Goal: Browse casually: Explore the website without a specific task or goal

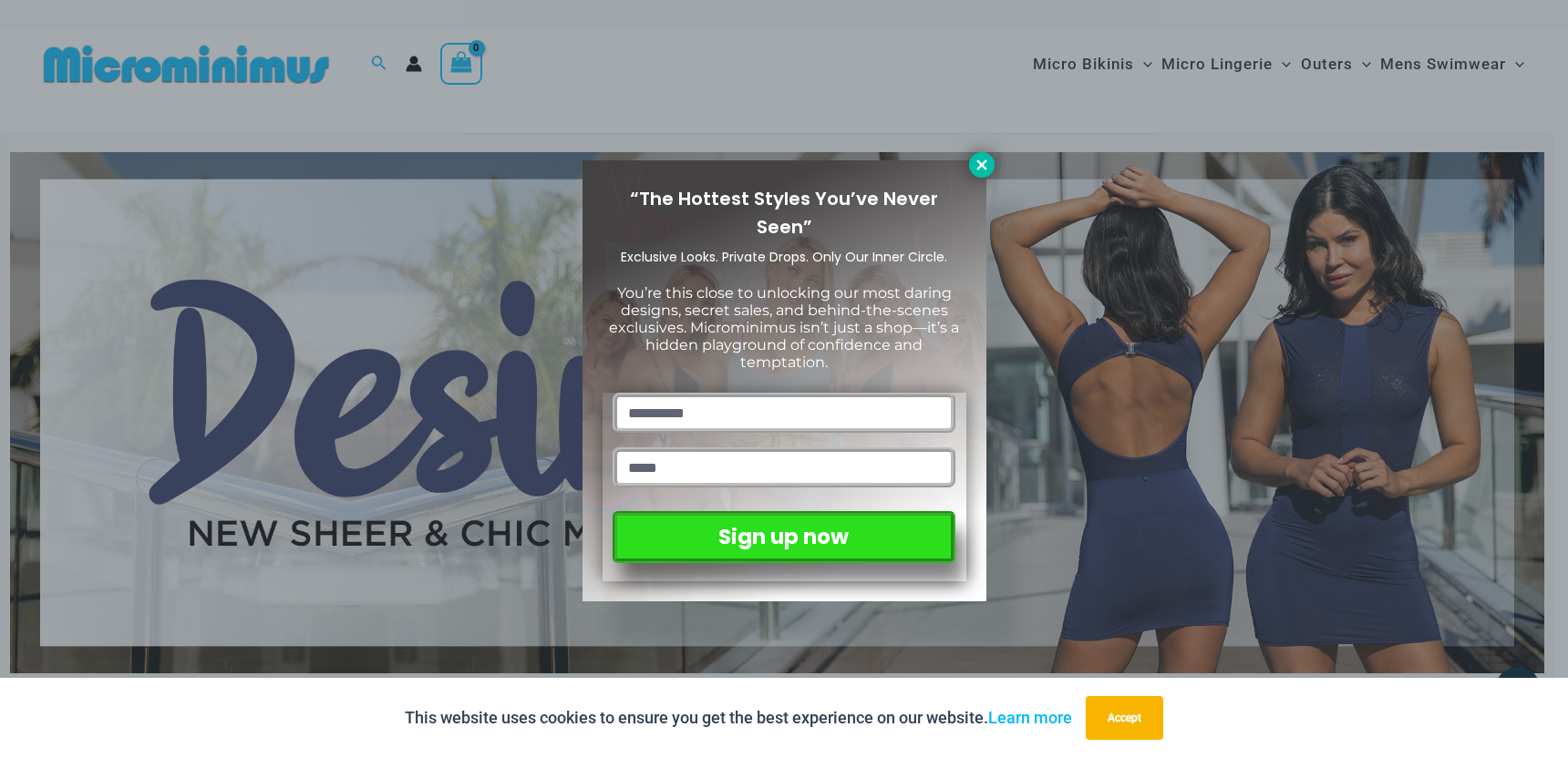
click at [976, 167] on icon at bounding box center [981, 165] width 16 height 16
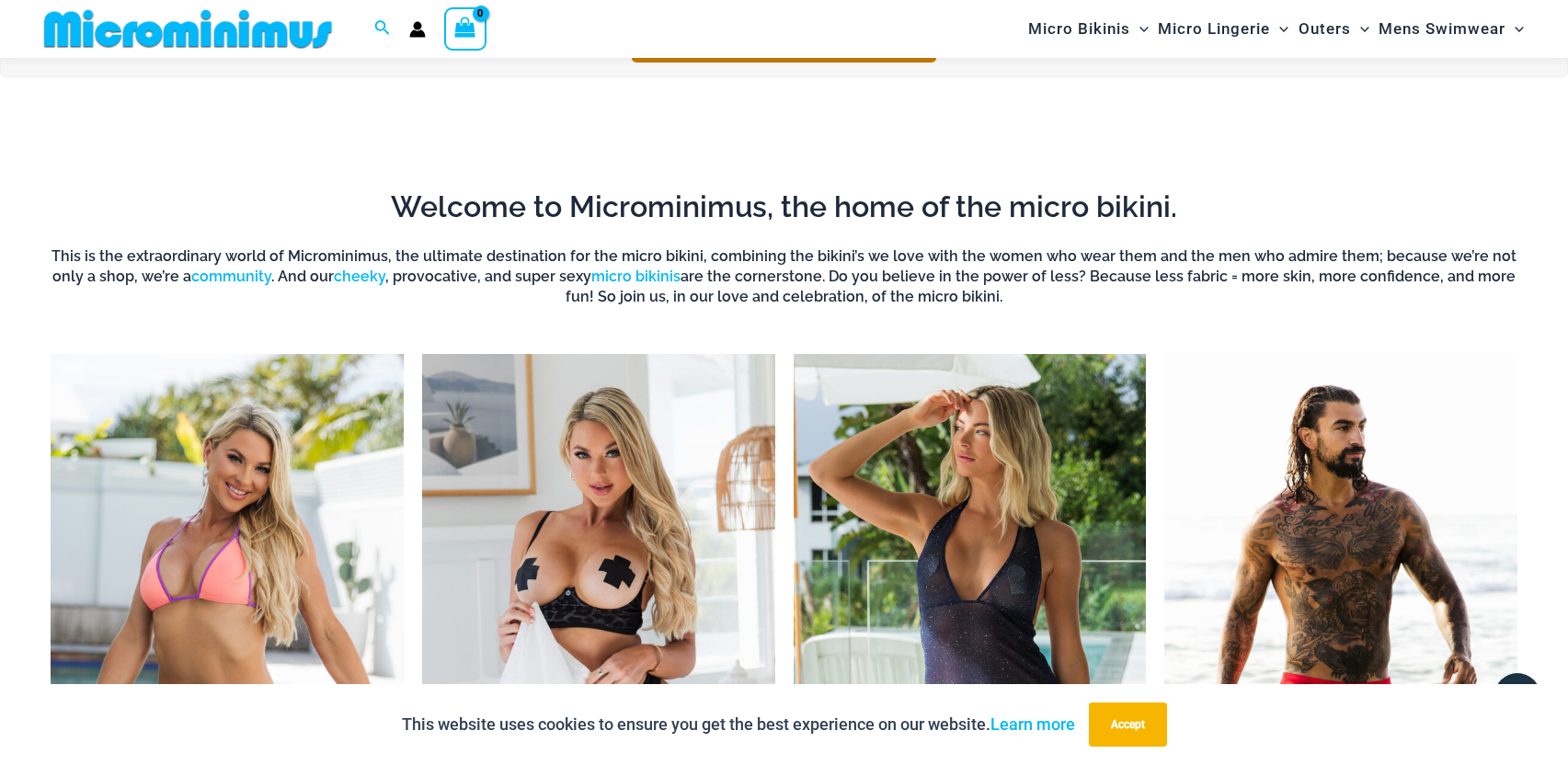
scroll to position [1731, 0]
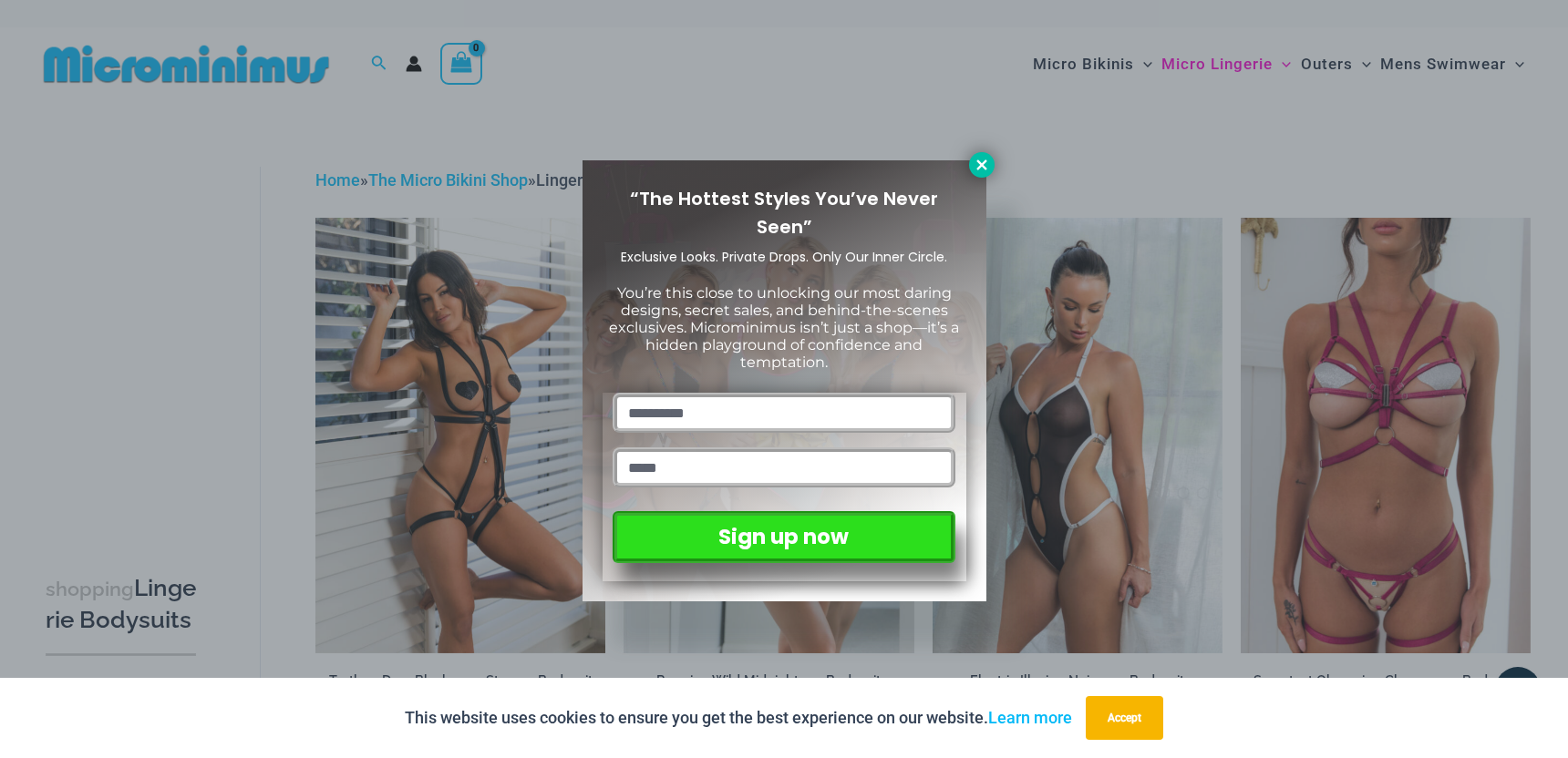
click at [985, 172] on icon at bounding box center [981, 165] width 16 height 16
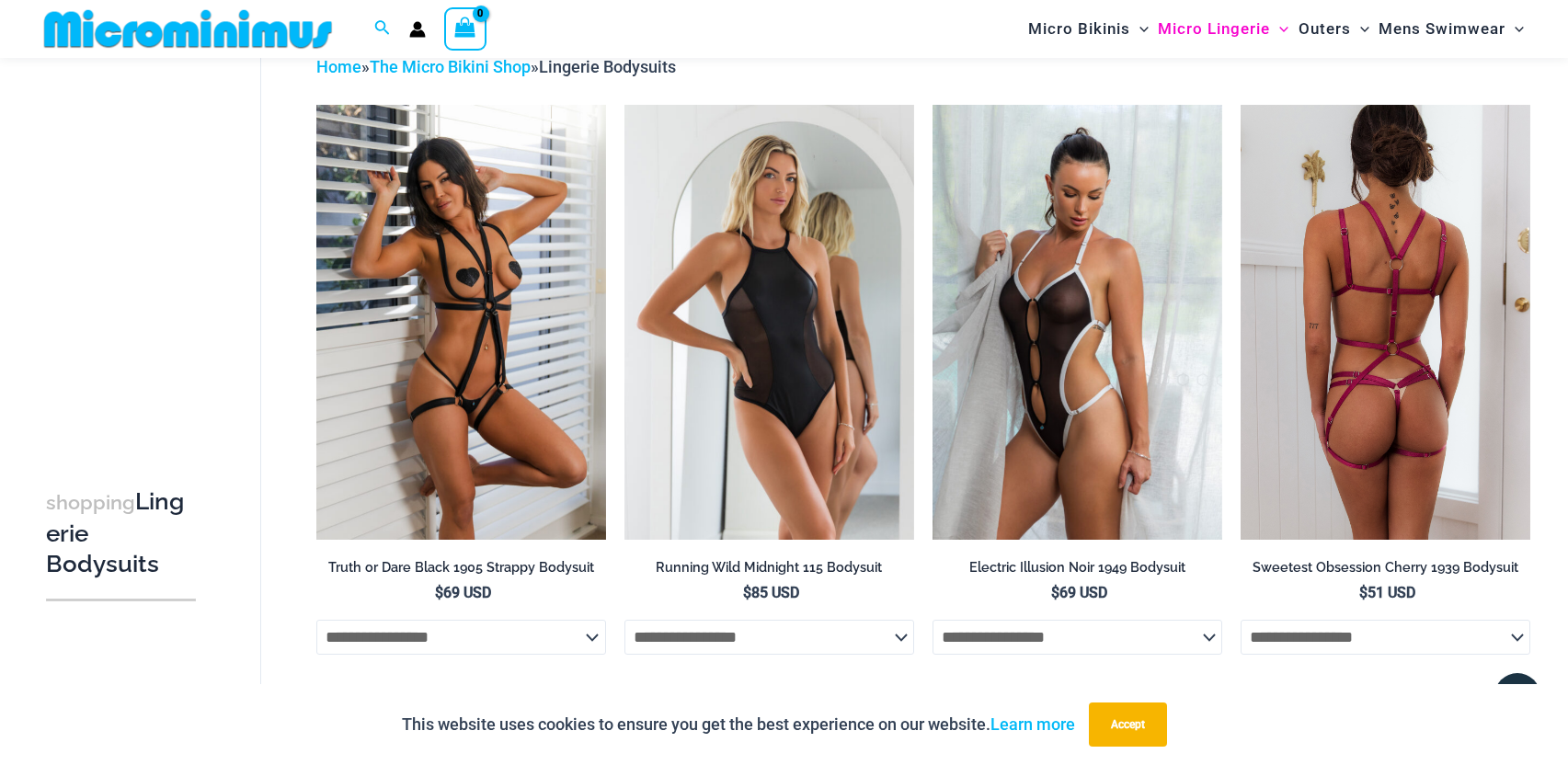
scroll to position [94, 0]
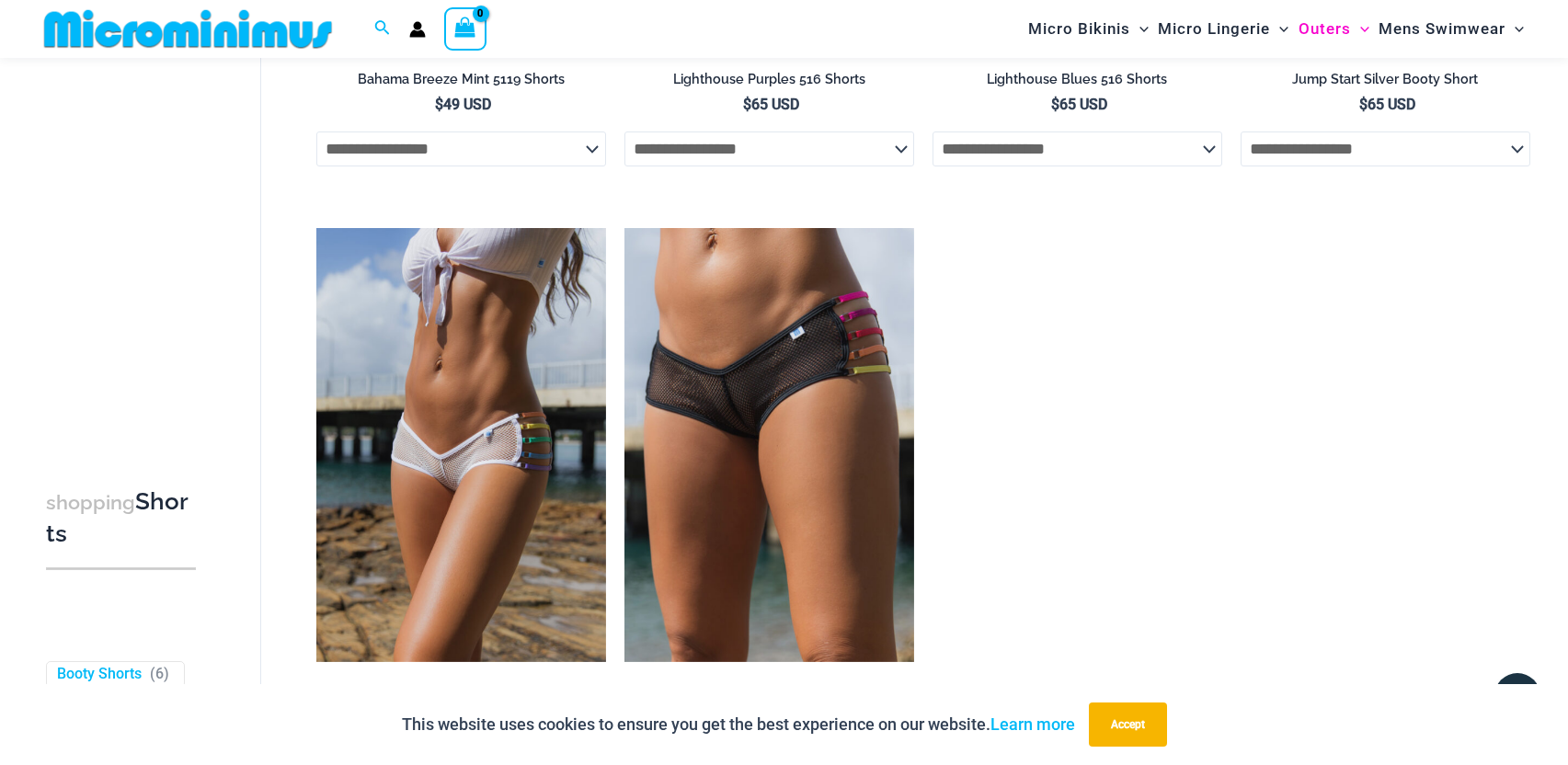
scroll to position [718, 0]
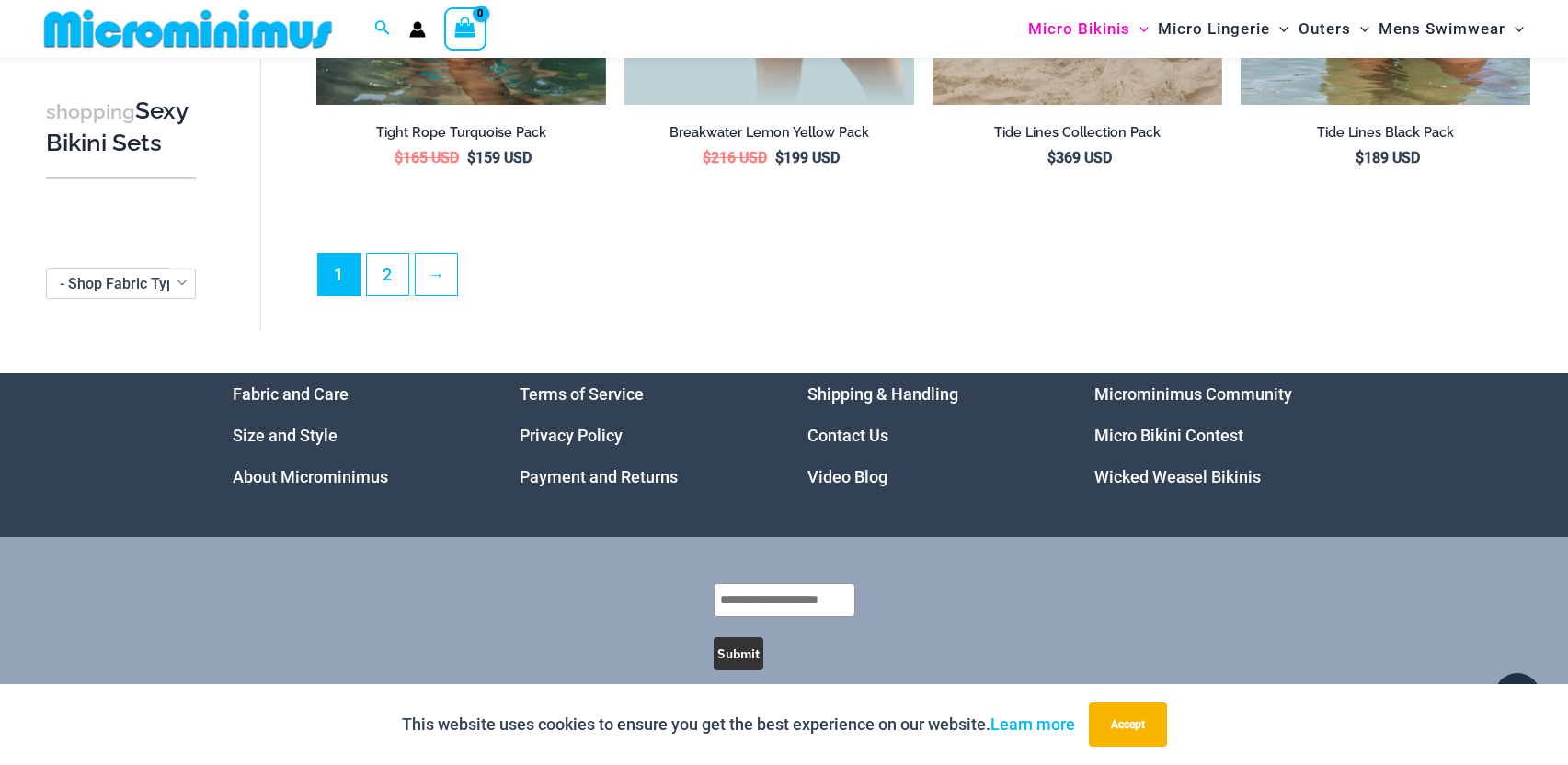
scroll to position [4521, 0]
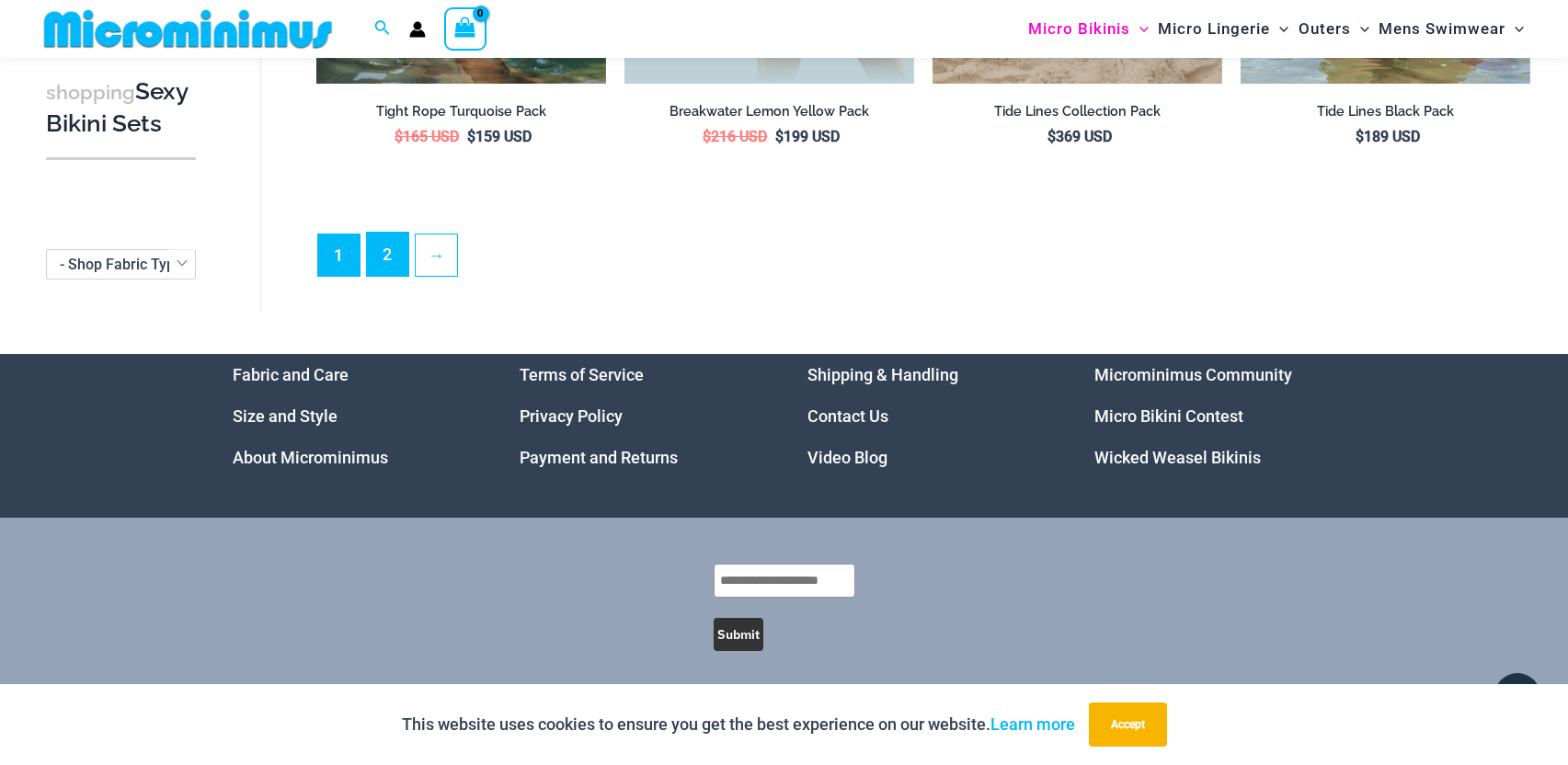
click at [391, 236] on link "2" at bounding box center [387, 254] width 41 height 43
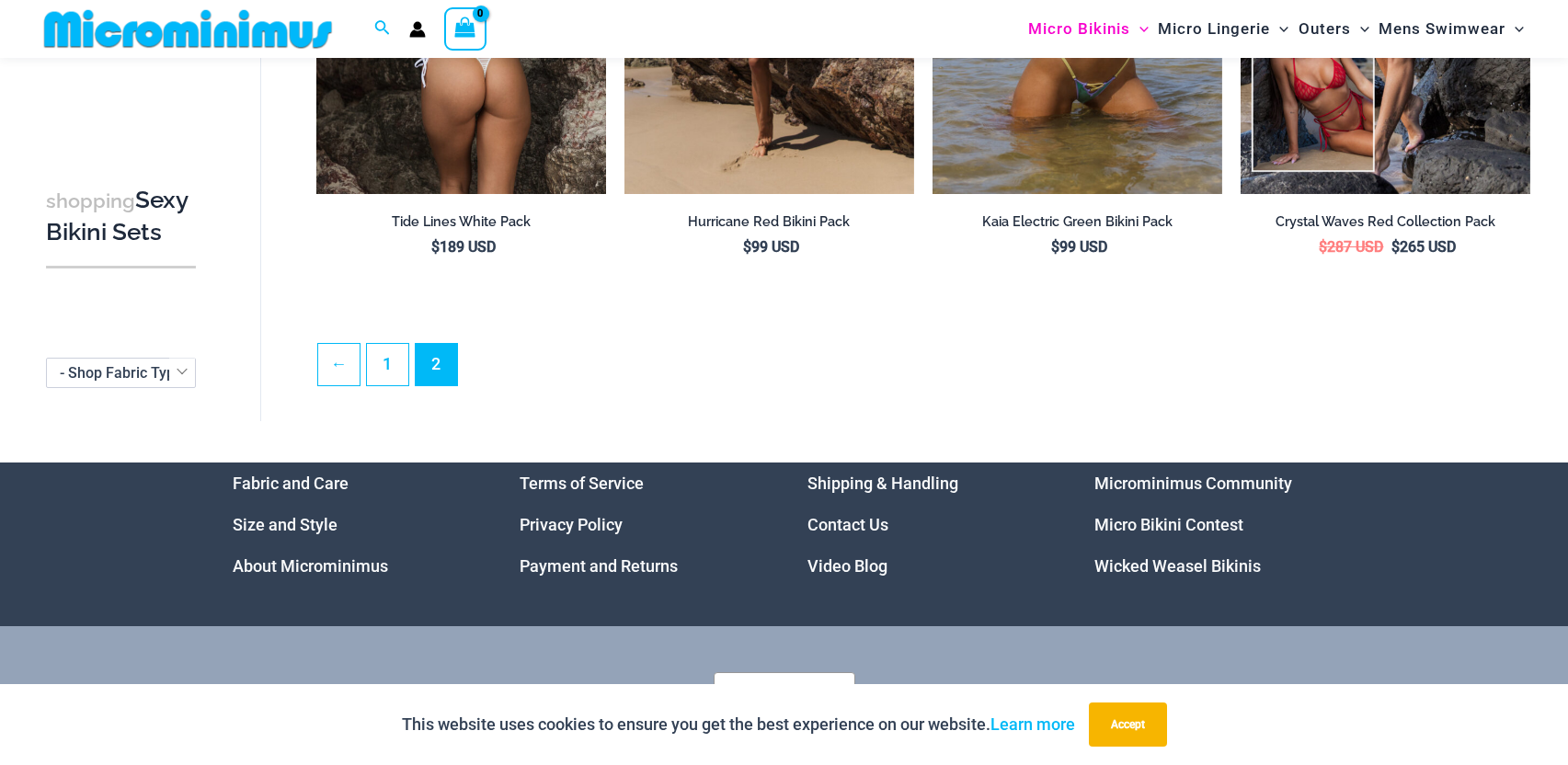
scroll to position [561, 0]
